Goal: Task Accomplishment & Management: Manage account settings

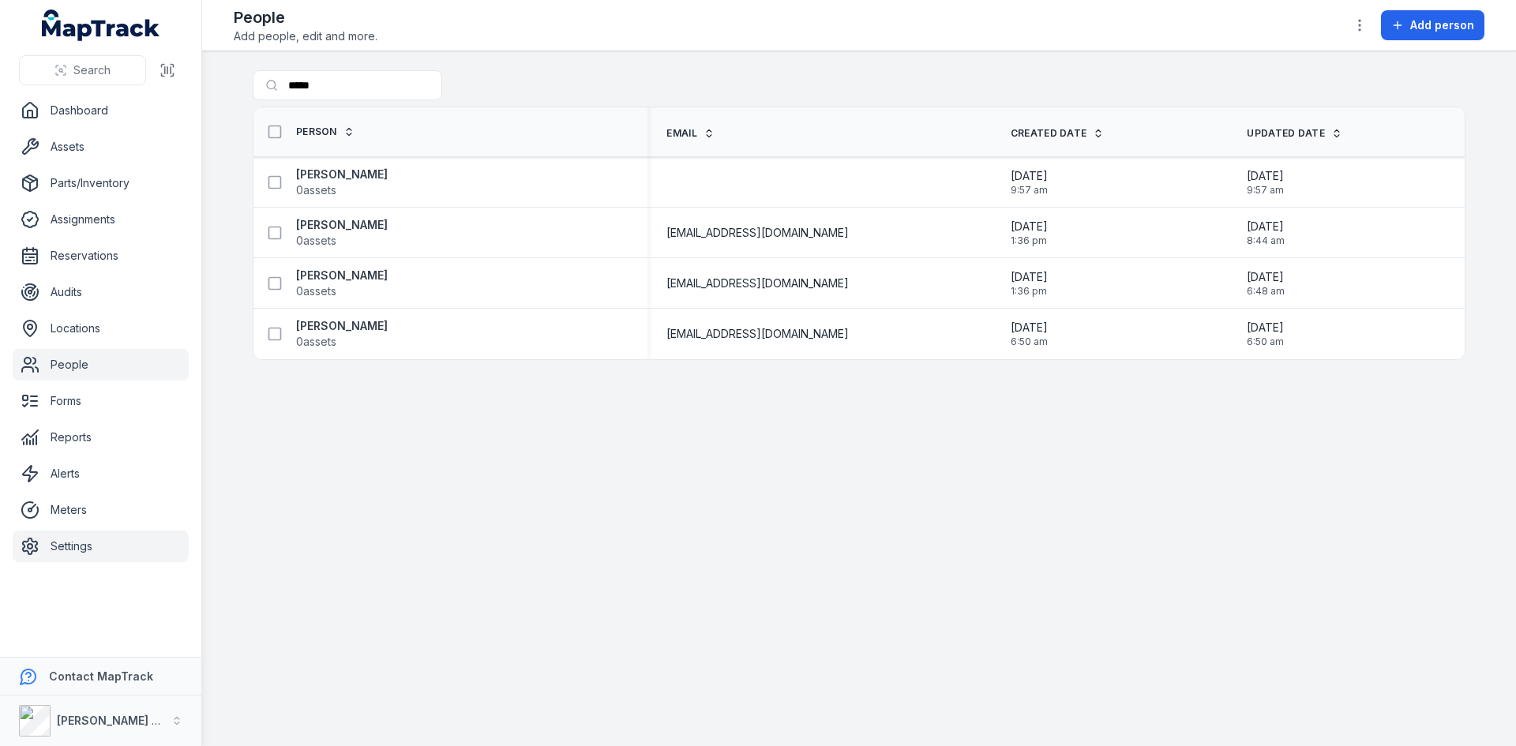
click at [82, 549] on link "Settings" at bounding box center [101, 547] width 176 height 32
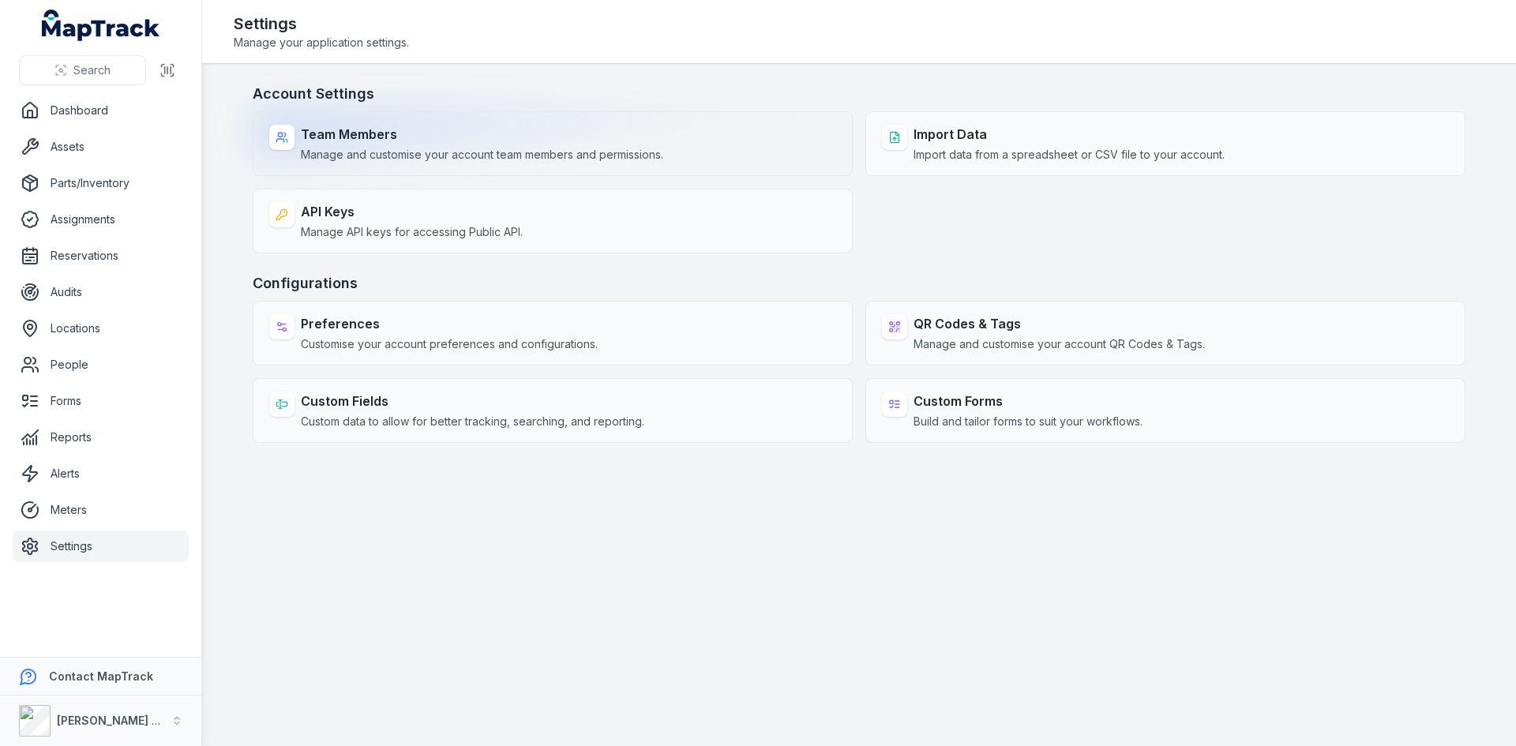
click at [732, 167] on div "Team Members Manage and customise your account team members and permissions." at bounding box center [553, 143] width 600 height 65
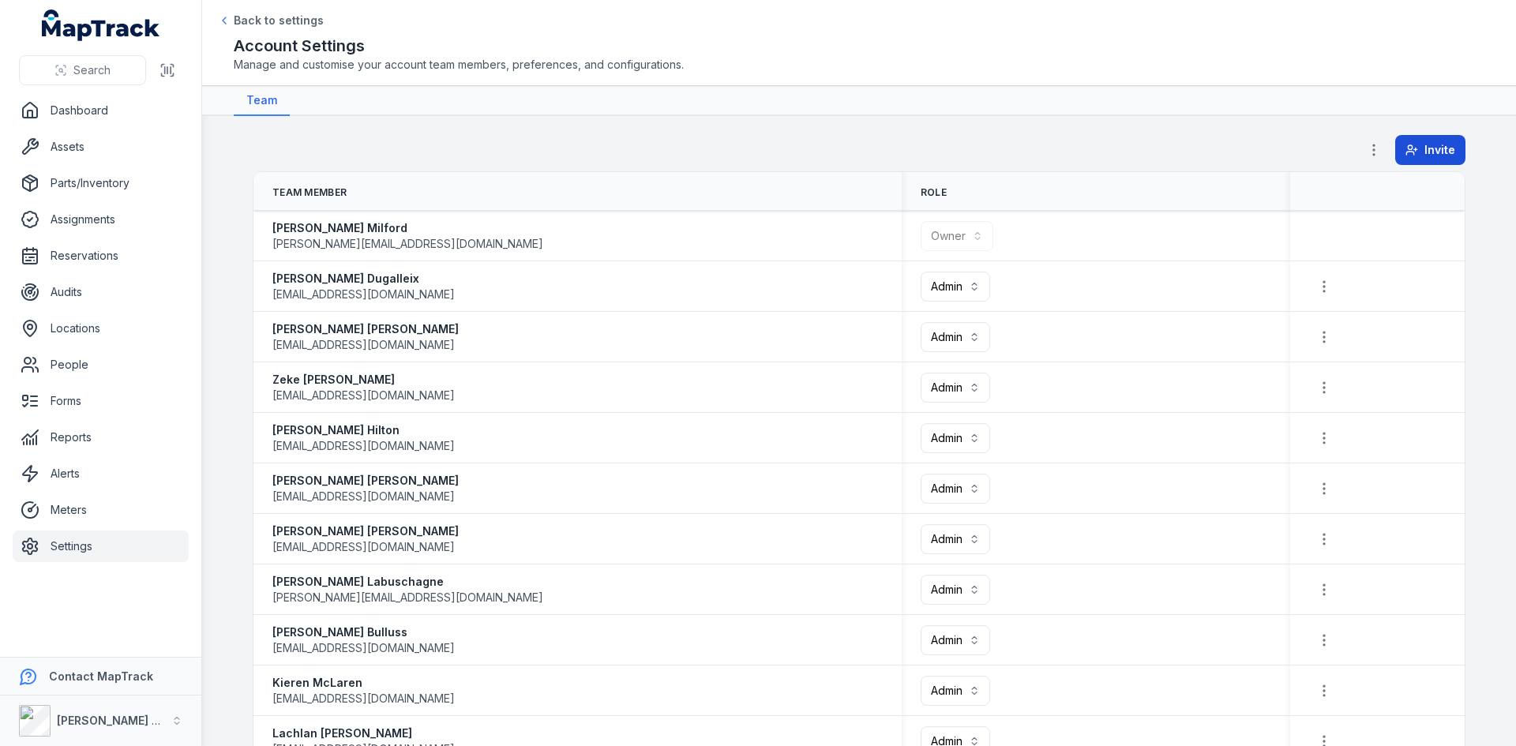
click at [1424, 146] on span "Invite" at bounding box center [1439, 150] width 31 height 16
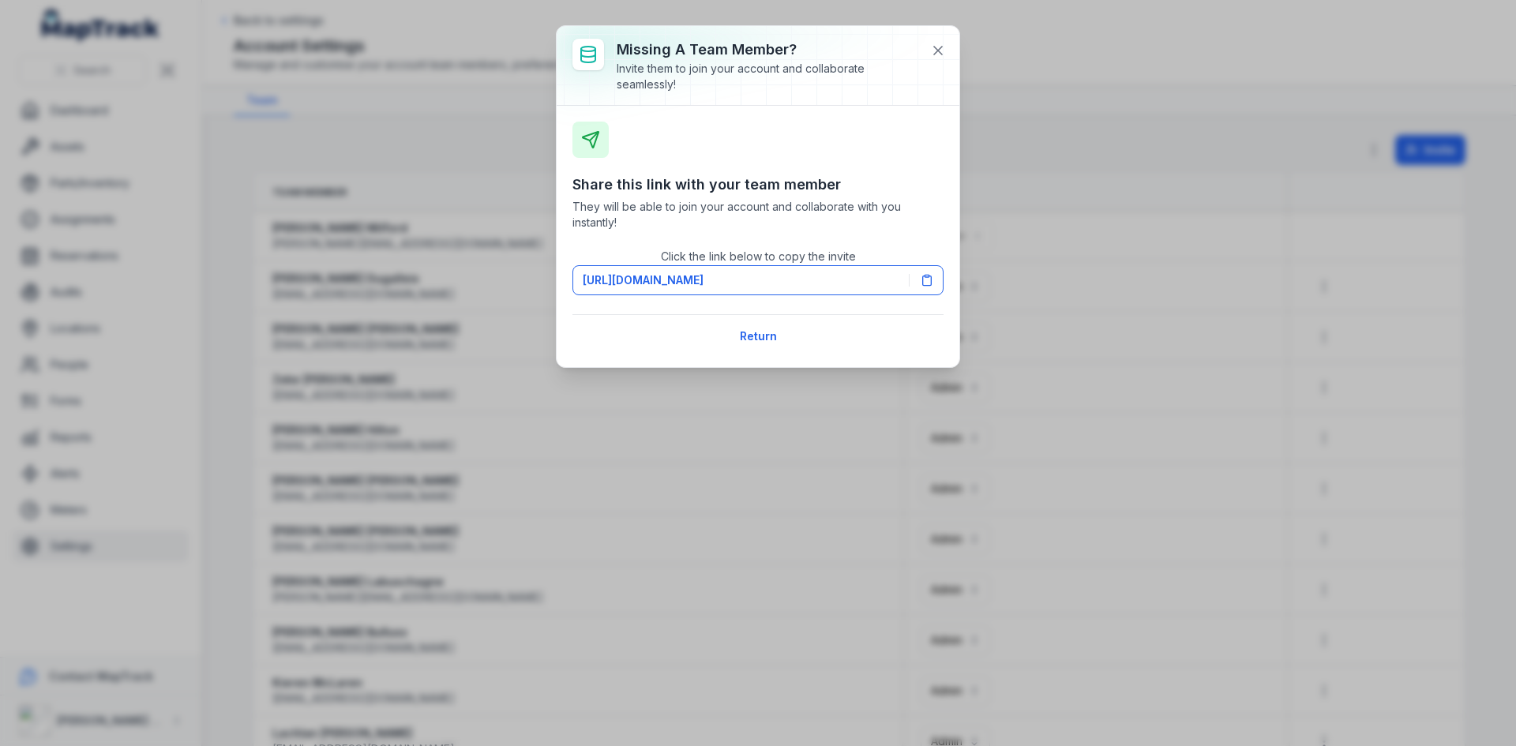
click at [719, 197] on div "Share this link with your team member They will be able to join your account an…" at bounding box center [757, 237] width 371 height 230
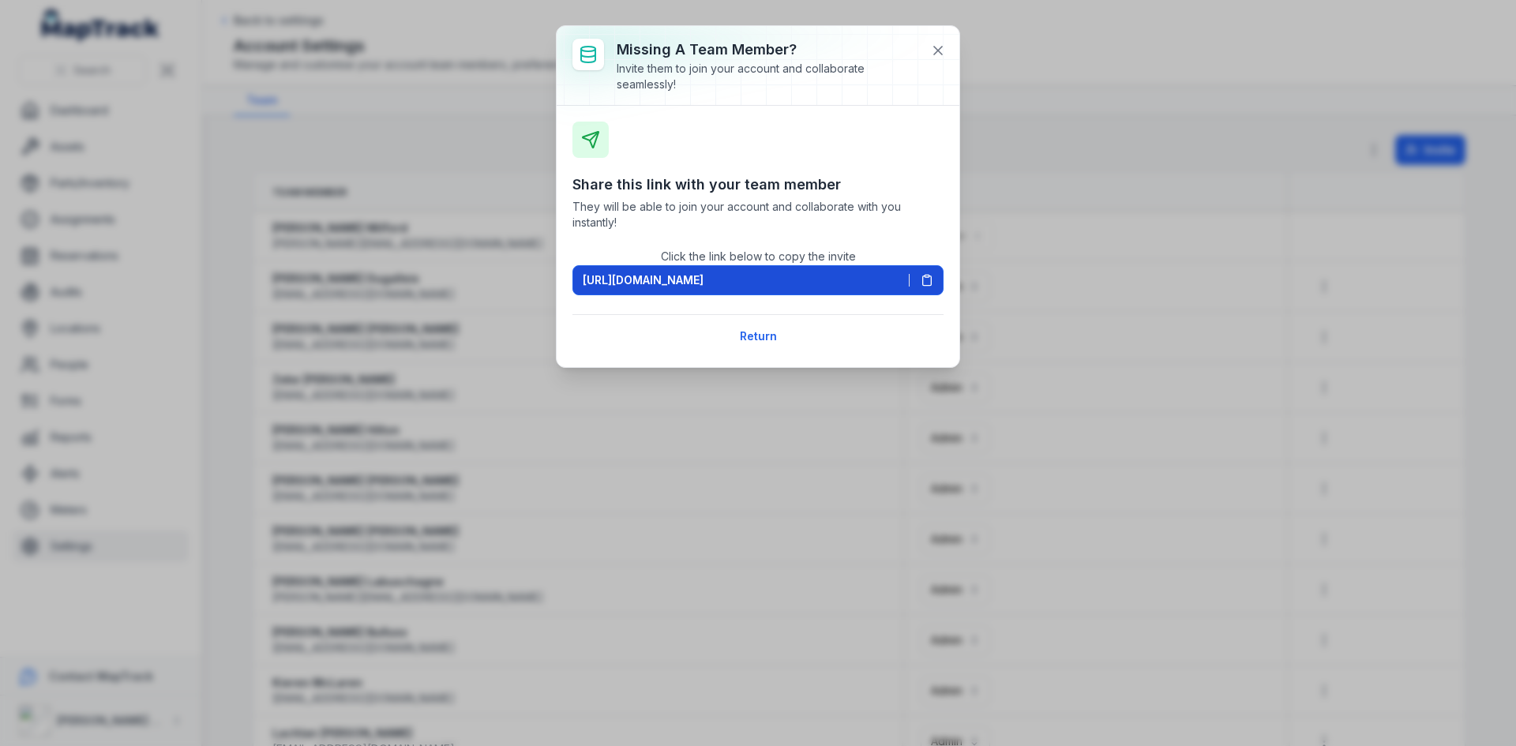
click at [927, 279] on icon at bounding box center [927, 280] width 13 height 13
click at [750, 332] on button "Return" at bounding box center [759, 336] width 58 height 30
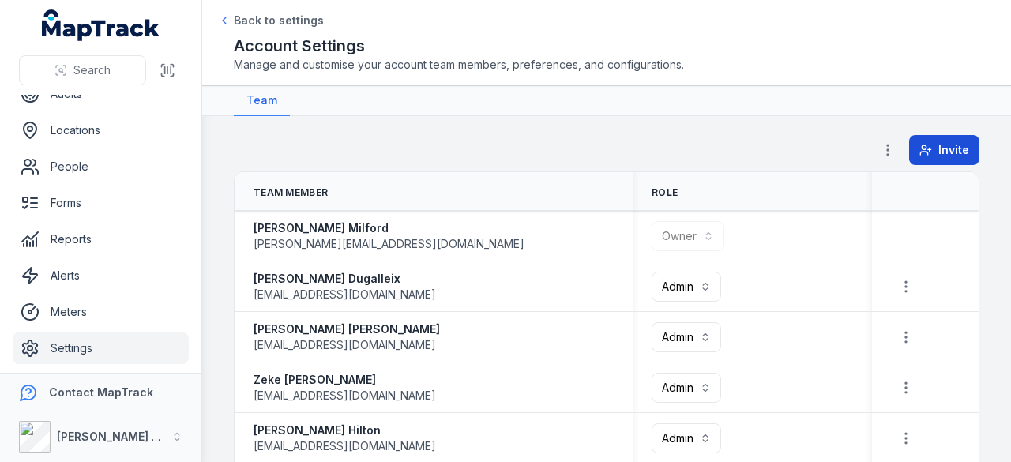
click at [938, 155] on span "Invite" at bounding box center [953, 150] width 31 height 16
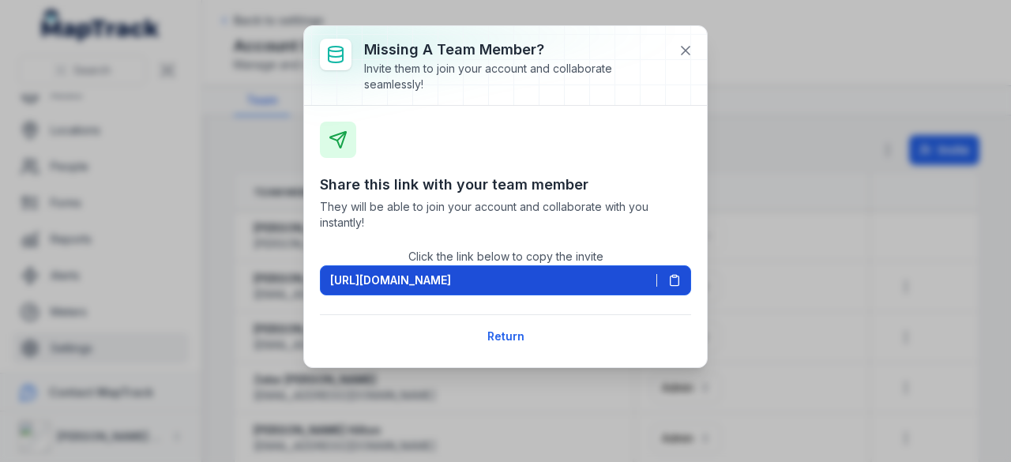
click at [451, 276] on span "[URL][DOMAIN_NAME]" at bounding box center [390, 280] width 121 height 16
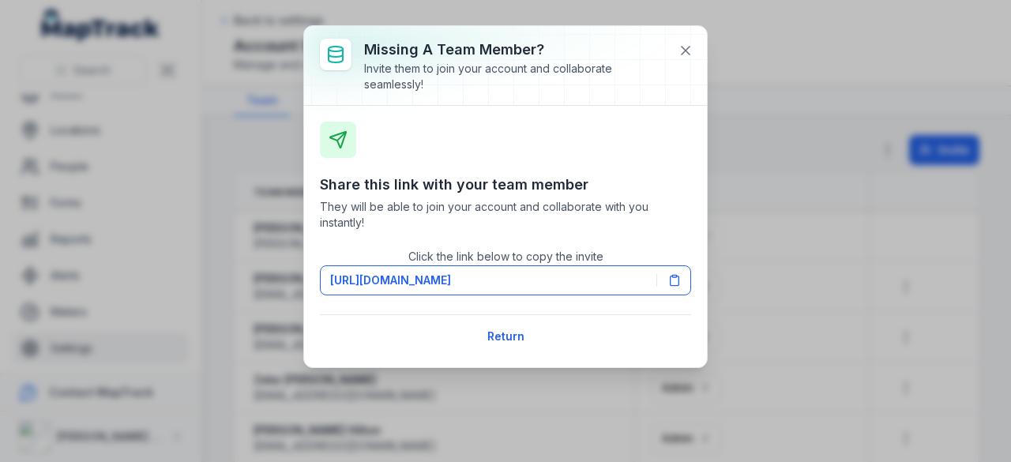
click at [637, 167] on div "Share this link with your team member They will be able to join your account an…" at bounding box center [505, 237] width 371 height 230
click at [688, 50] on icon at bounding box center [685, 51] width 16 height 16
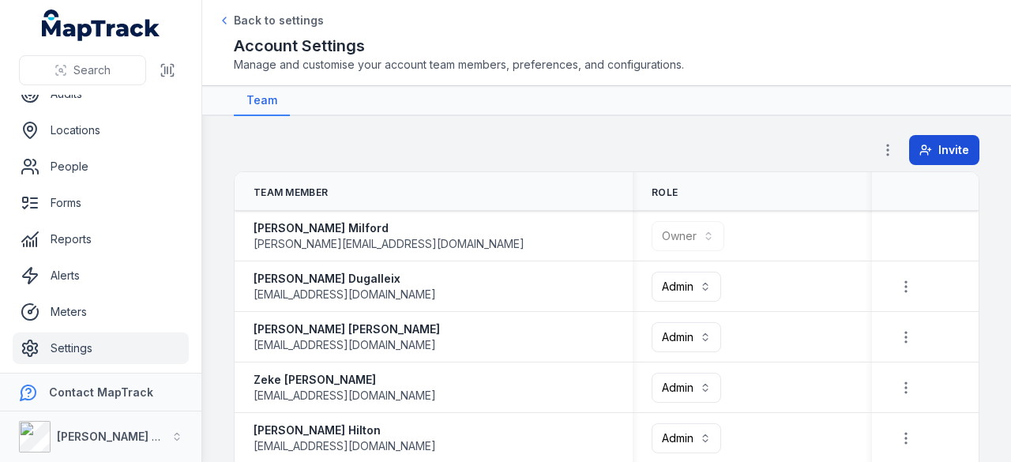
click at [936, 159] on button "Invite" at bounding box center [944, 150] width 70 height 30
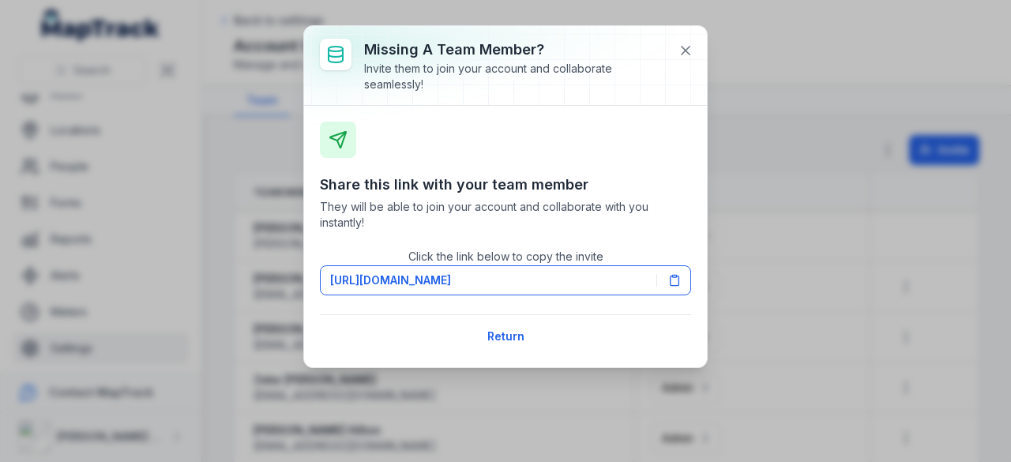
click at [471, 188] on h3 "Share this link with your team member" at bounding box center [505, 185] width 371 height 22
click at [336, 133] on icon at bounding box center [338, 140] width 16 height 16
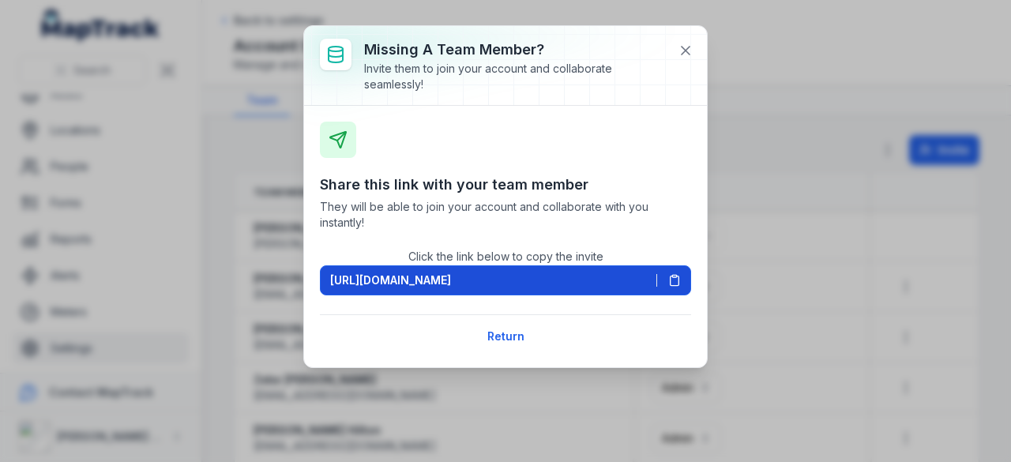
click at [673, 279] on icon at bounding box center [674, 280] width 13 height 13
click at [682, 52] on icon at bounding box center [685, 51] width 8 height 8
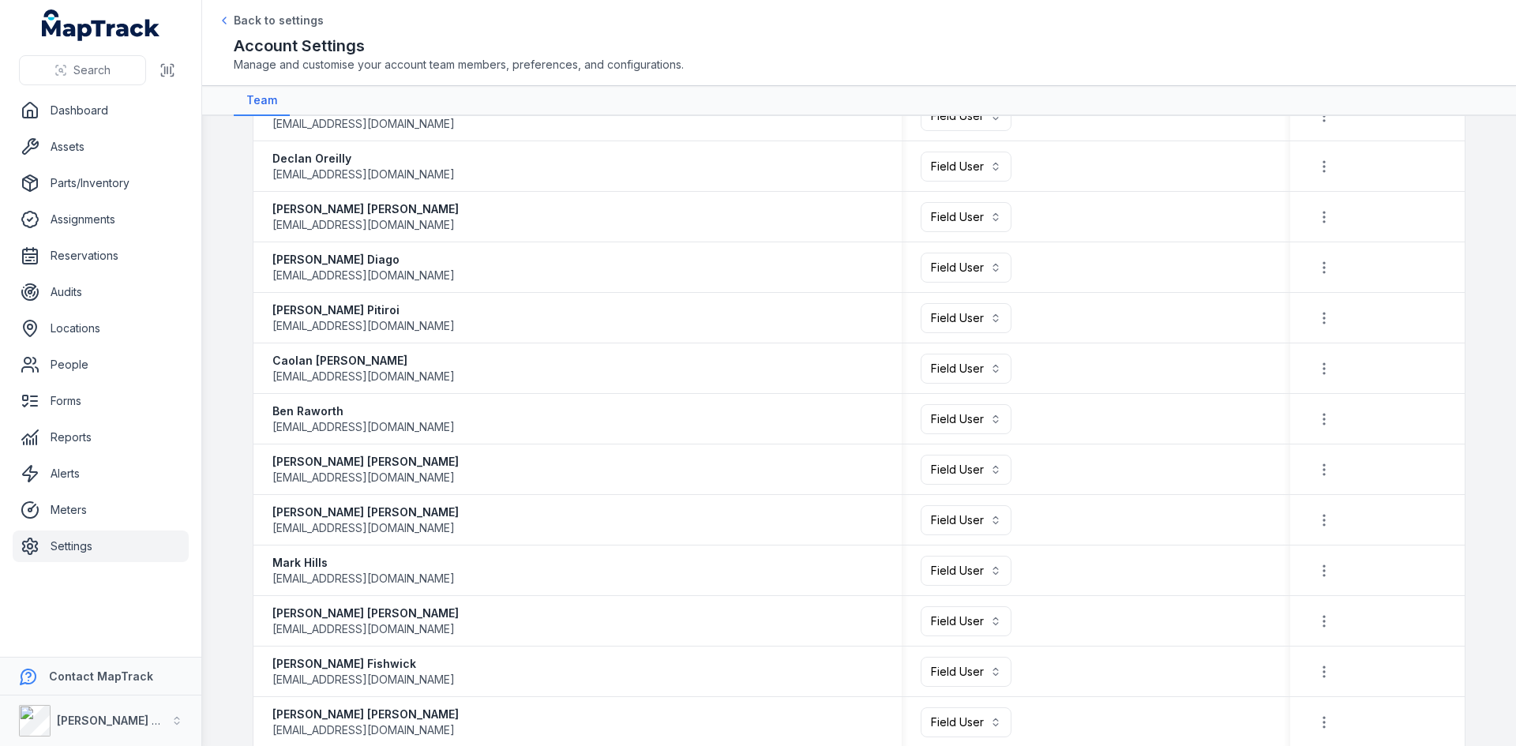
scroll to position [1500, 0]
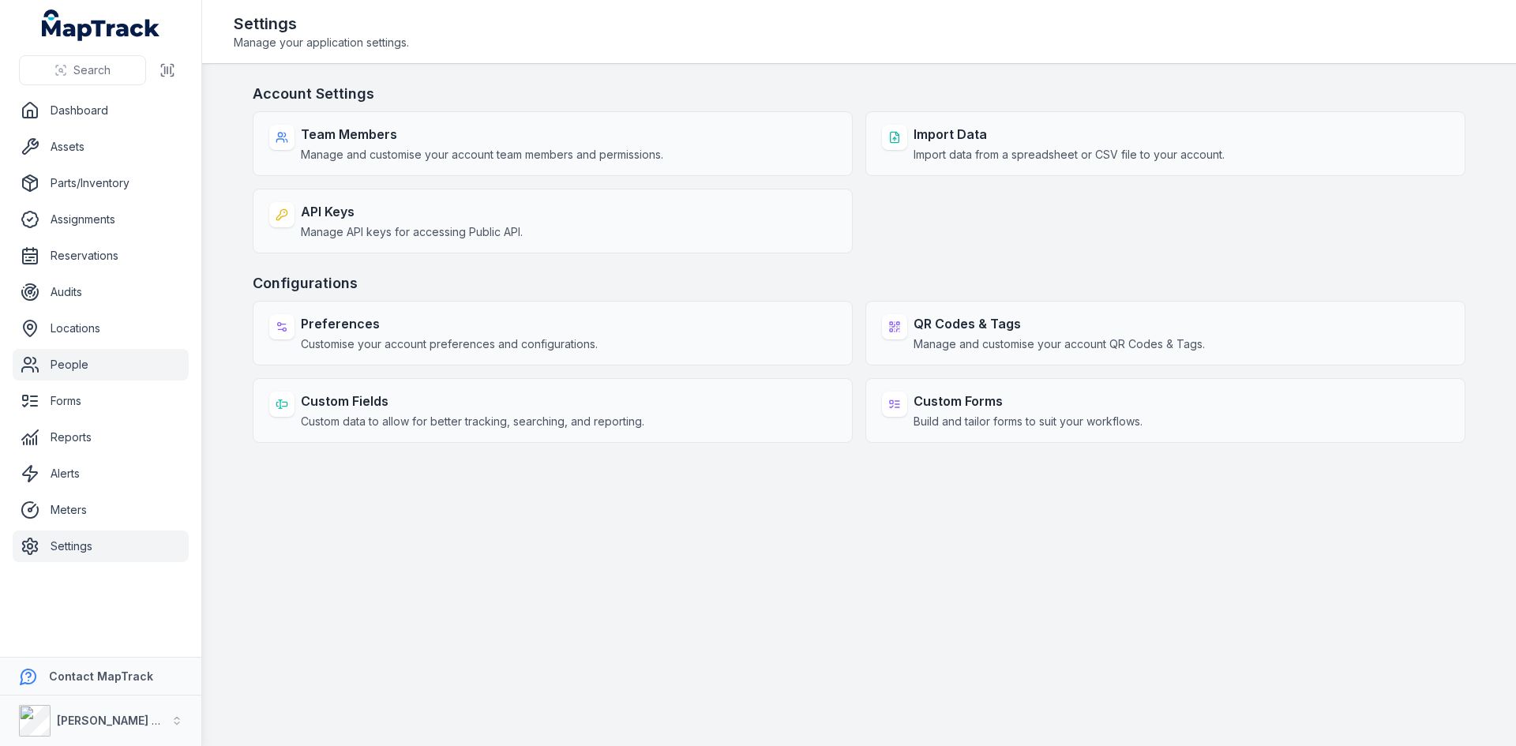
click at [75, 377] on link "People" at bounding box center [101, 365] width 176 height 32
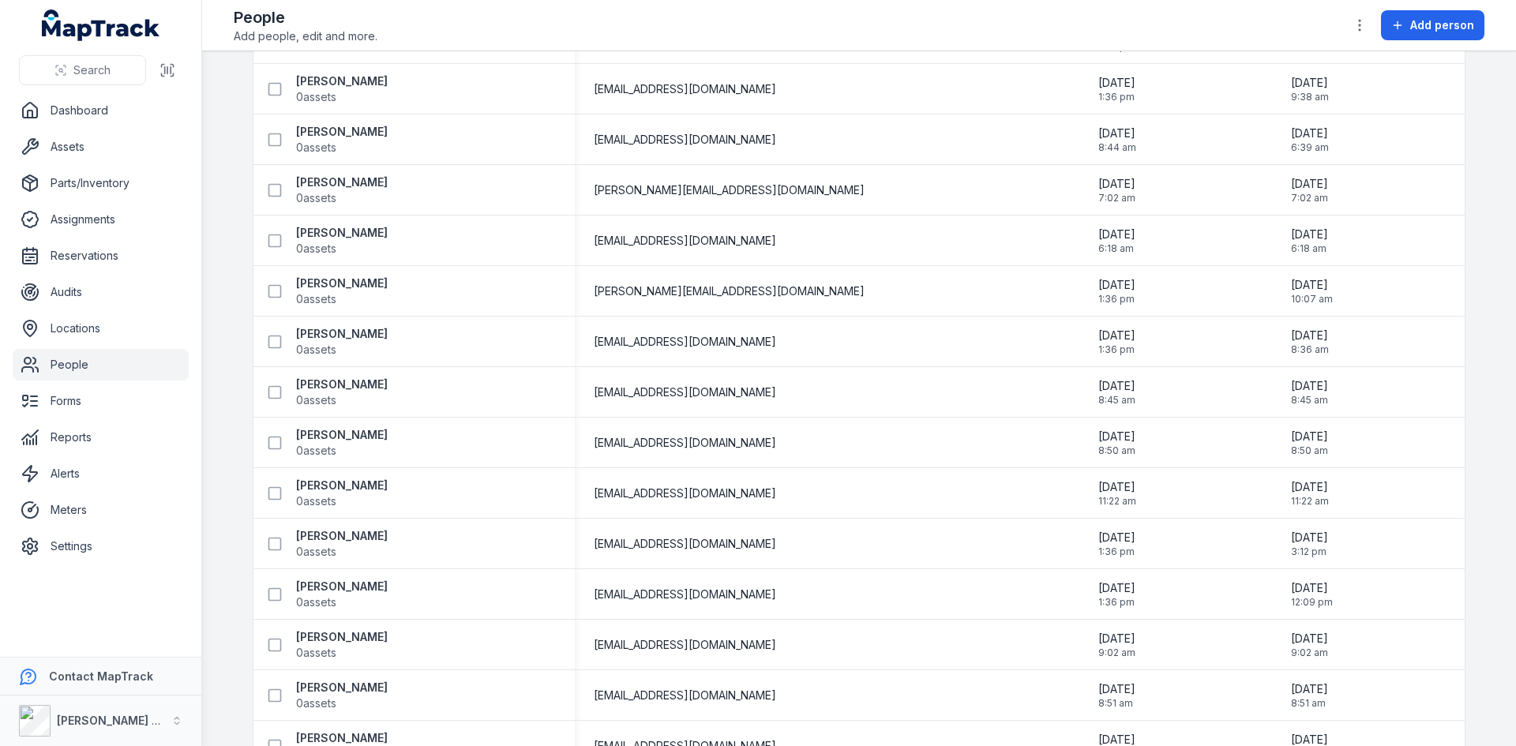
scroll to position [1720, 0]
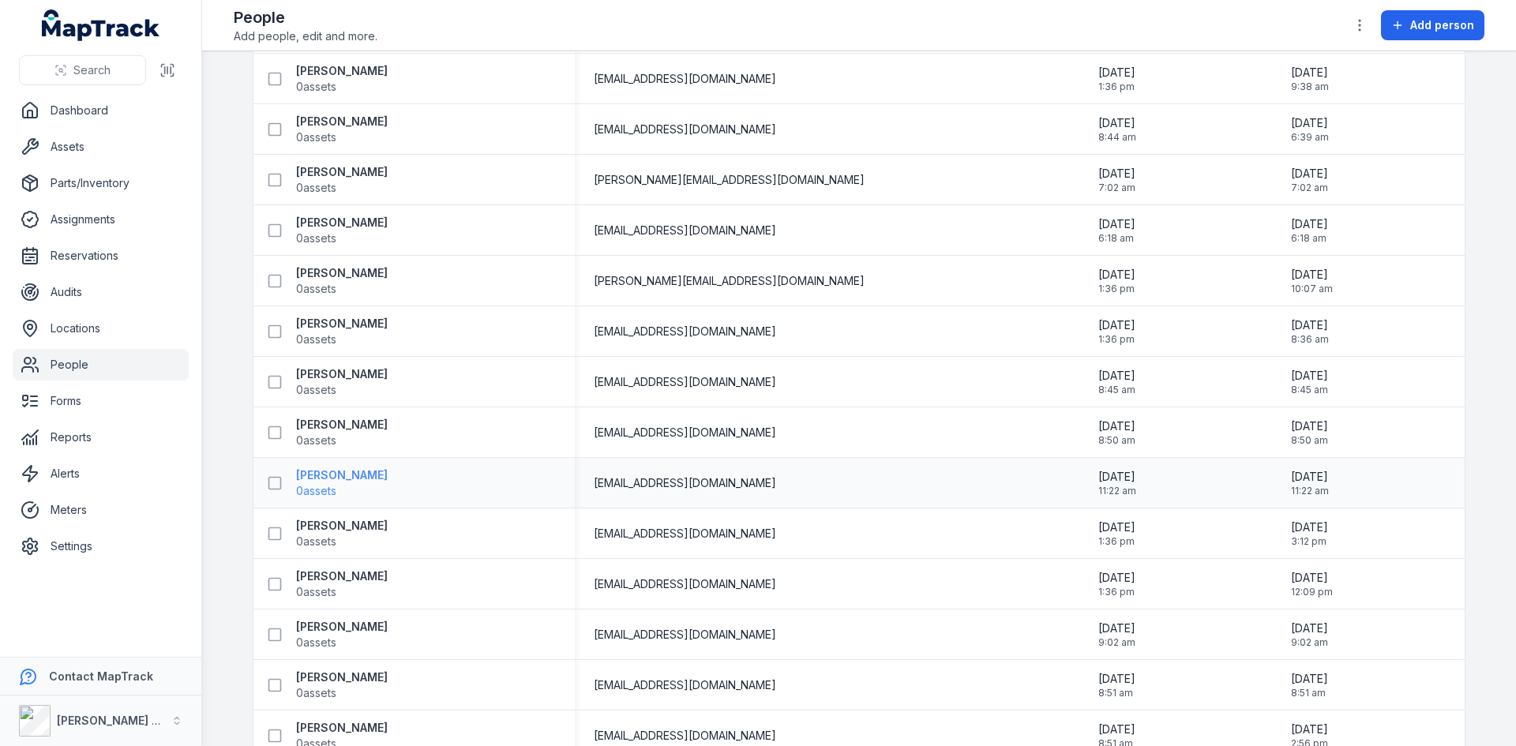
click at [371, 478] on strong "[PERSON_NAME]" at bounding box center [342, 475] width 92 height 16
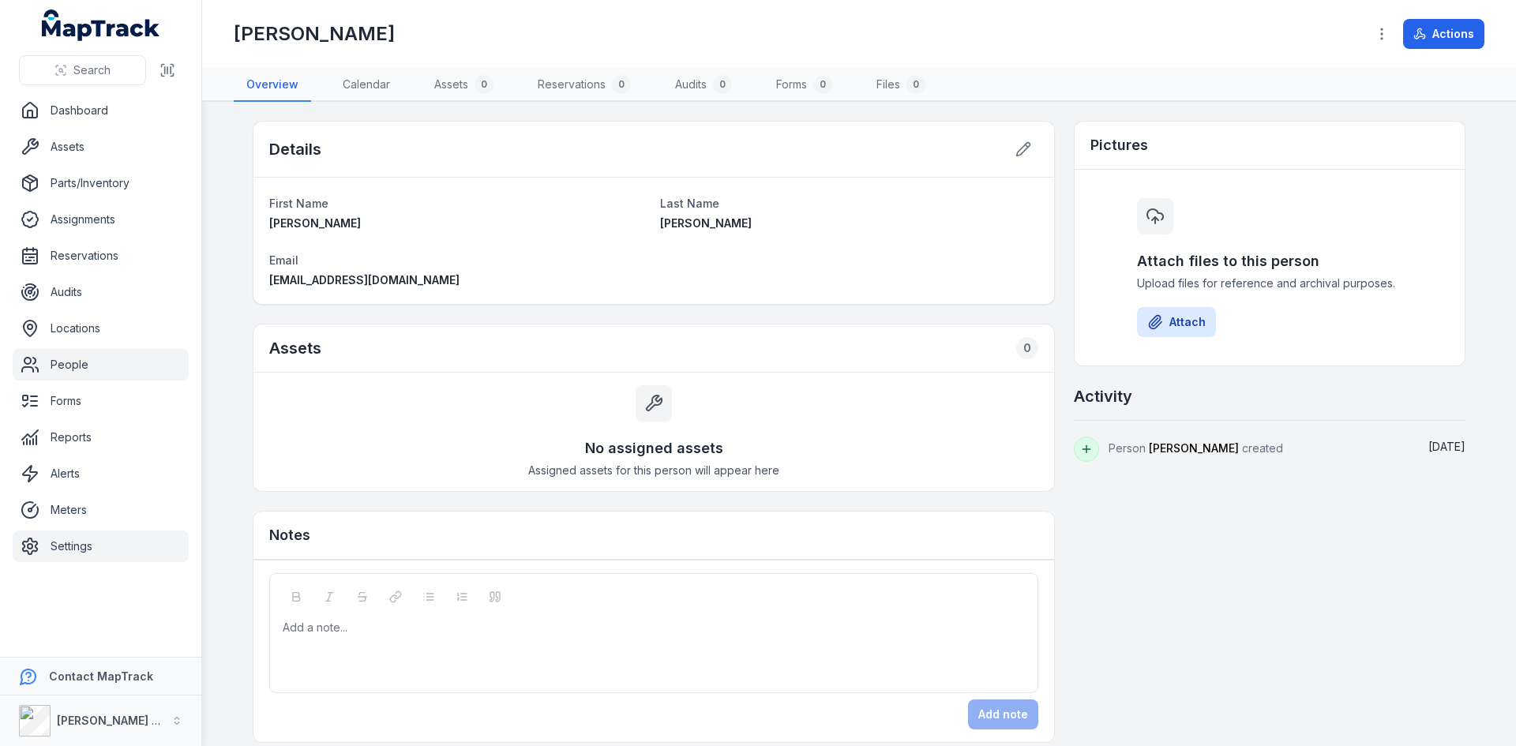
click at [77, 551] on link "Settings" at bounding box center [101, 547] width 176 height 32
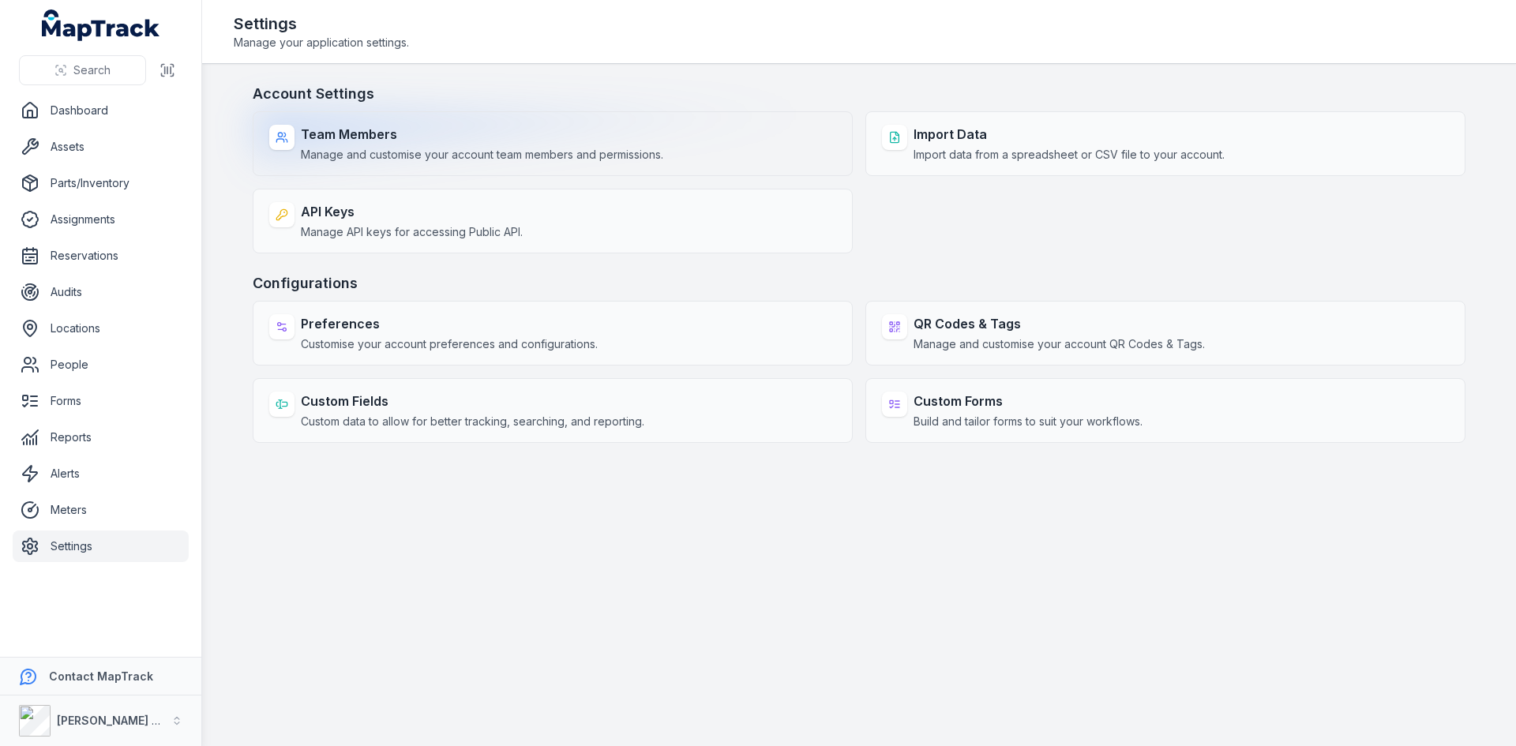
click at [362, 154] on span "Manage and customise your account team members and permissions." at bounding box center [482, 155] width 362 height 16
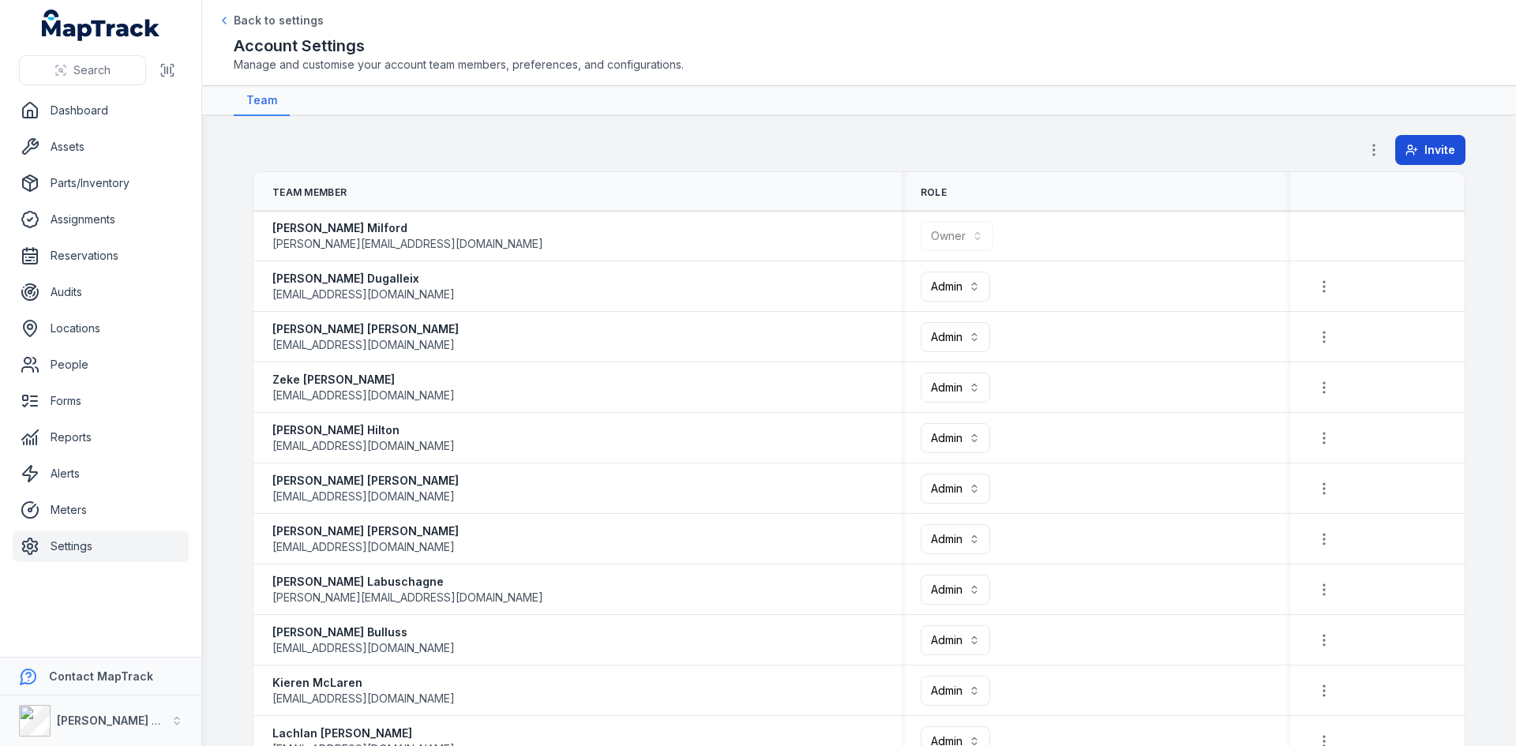
click at [1417, 148] on button "Invite" at bounding box center [1430, 150] width 70 height 30
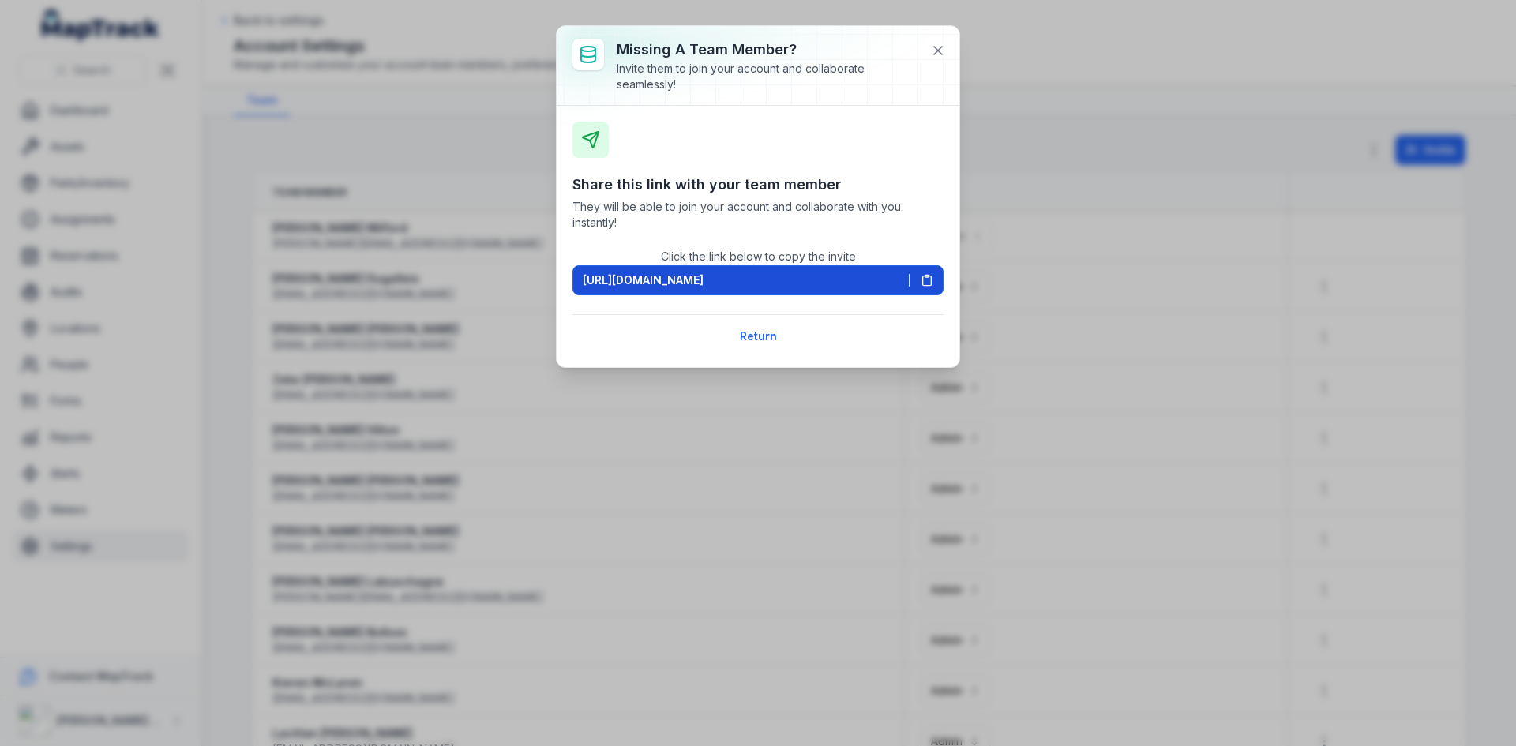
click at [587, 276] on span "[URL][DOMAIN_NAME]" at bounding box center [643, 280] width 121 height 16
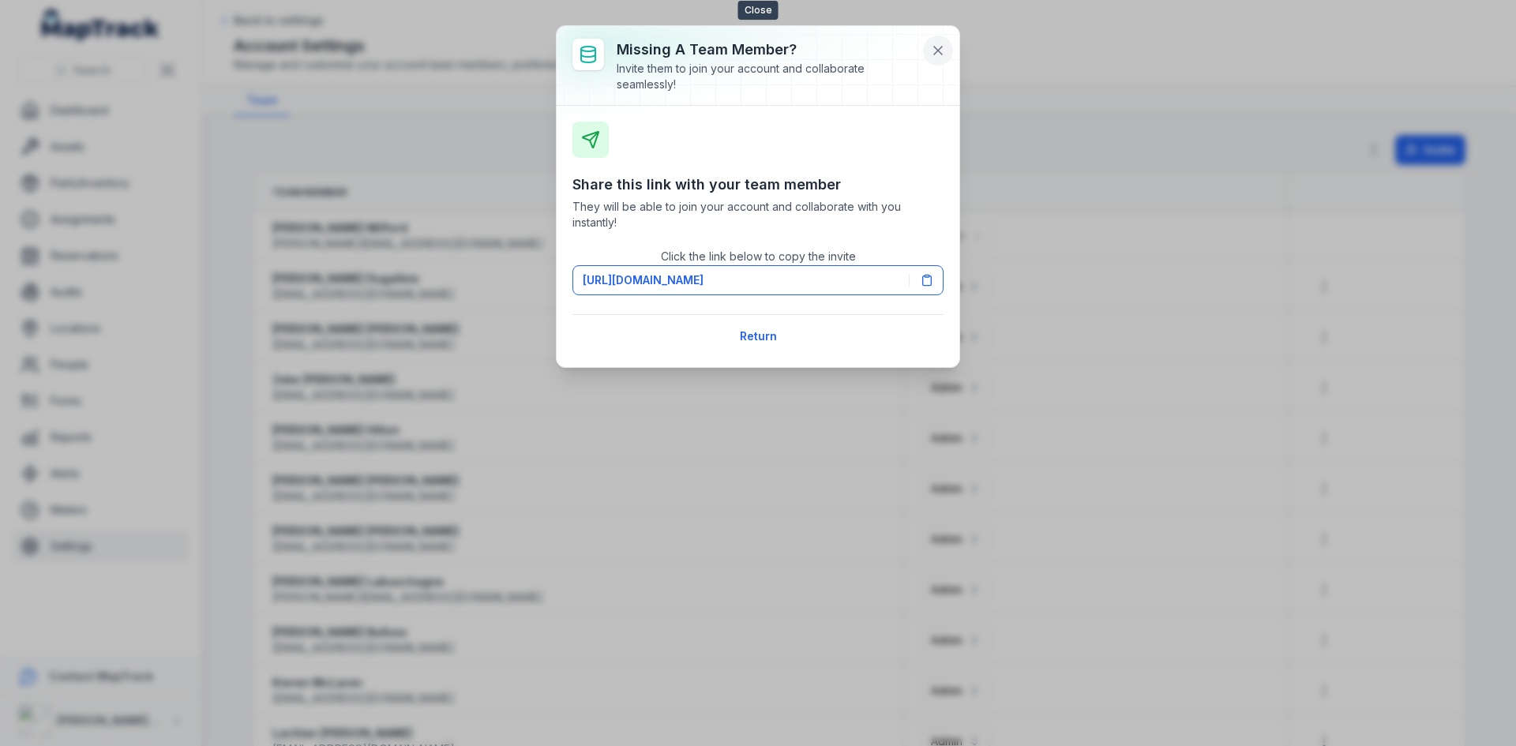
click at [941, 42] on button at bounding box center [938, 51] width 30 height 30
